Goal: Find specific page/section: Find specific page/section

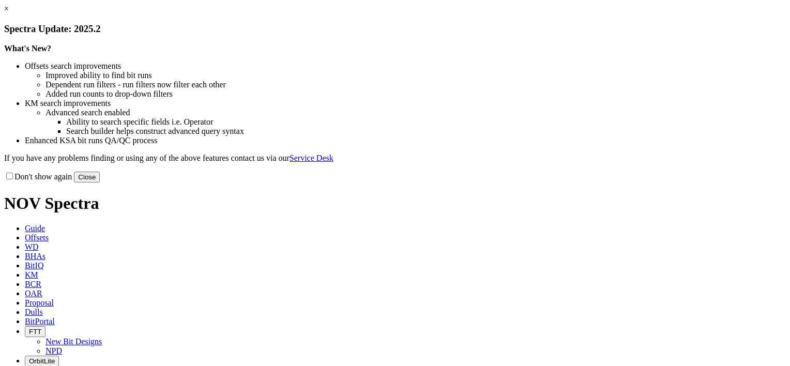
click at [9, 13] on link "×" at bounding box center [6, 8] width 5 height 9
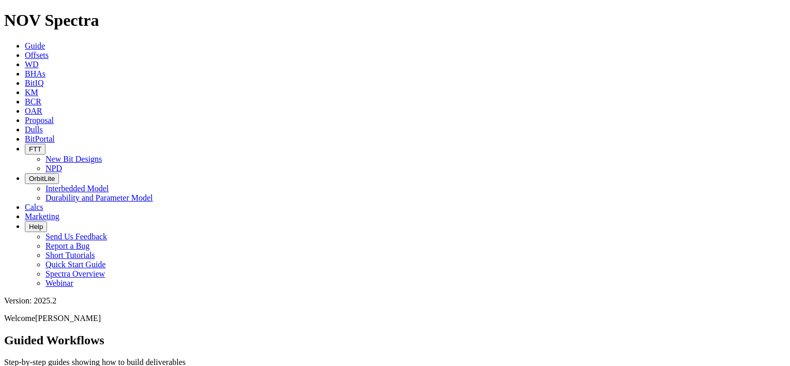
click at [43, 125] on span "Dulls" at bounding box center [34, 129] width 18 height 9
click at [96, 366] on input "text" at bounding box center [50, 372] width 92 height 11
paste input "A321246"
click at [96, 366] on input "A321246" at bounding box center [50, 372] width 92 height 11
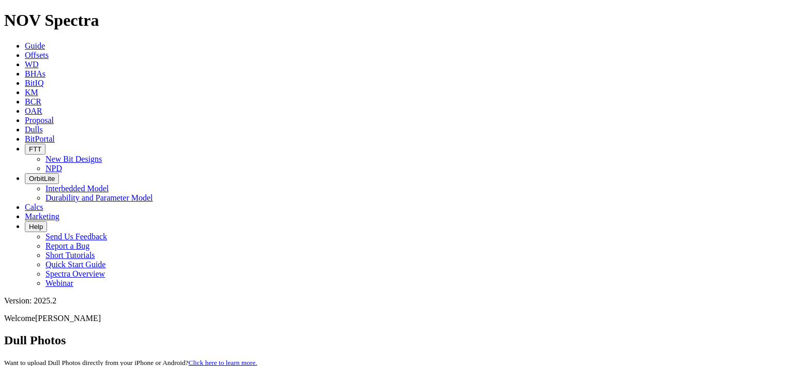
click at [96, 366] on input "A321246" at bounding box center [50, 372] width 92 height 11
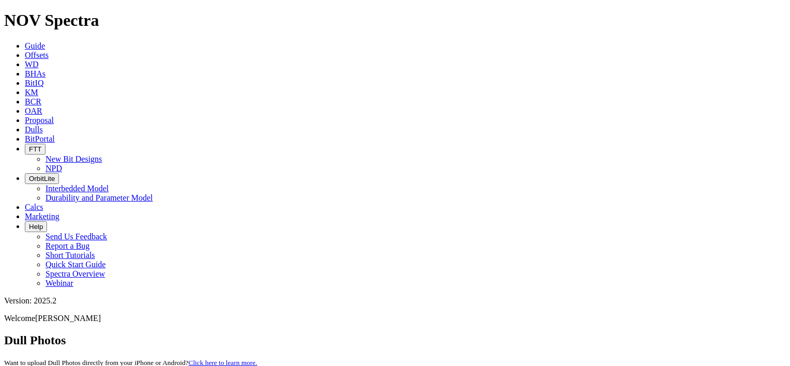
paste input "19323"
type input "A319323"
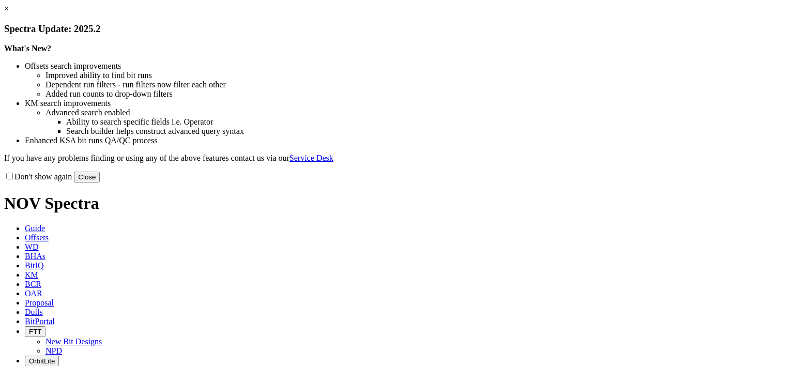
click at [100, 183] on button "Close" at bounding box center [87, 177] width 26 height 11
